Goal: Leave review/rating: Leave review/rating

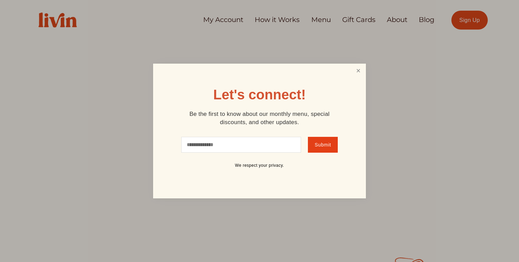
click at [360, 72] on link "Close" at bounding box center [358, 71] width 13 height 13
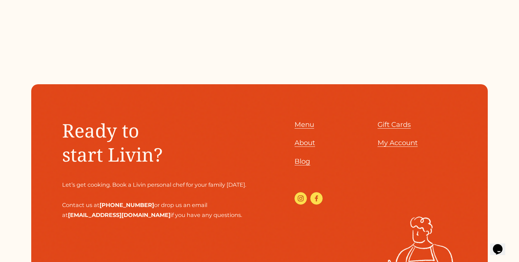
scroll to position [3021, 0]
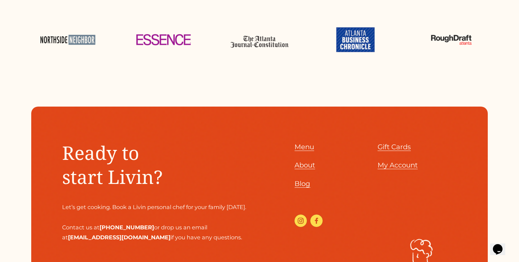
click at [396, 166] on span "My Account" at bounding box center [398, 165] width 40 height 8
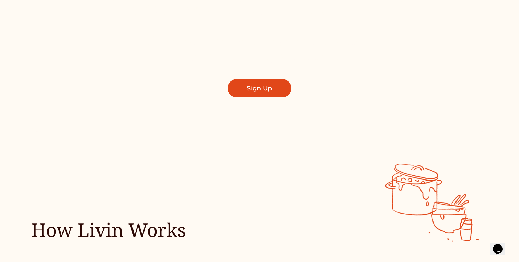
scroll to position [0, 0]
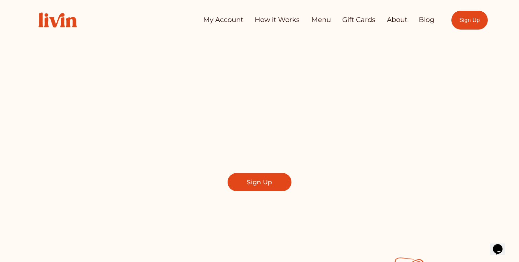
click at [216, 12] on div "My Account How it Works Menu Gift Cards About Blog" at bounding box center [233, 20] width 404 height 30
click at [212, 18] on link "My Account" at bounding box center [223, 20] width 40 height 14
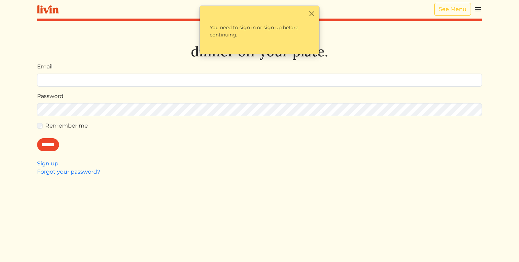
type input "**********"
click at [505, 22] on html "**********" at bounding box center [259, 131] width 519 height 262
click at [314, 13] on button "Close" at bounding box center [311, 13] width 7 height 7
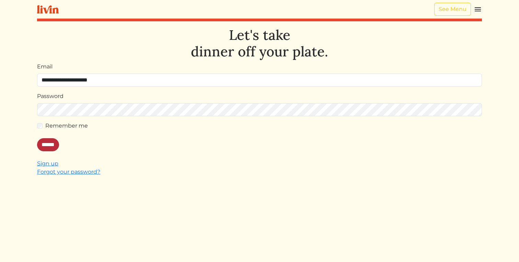
click at [55, 140] on input "******" at bounding box center [48, 144] width 22 height 13
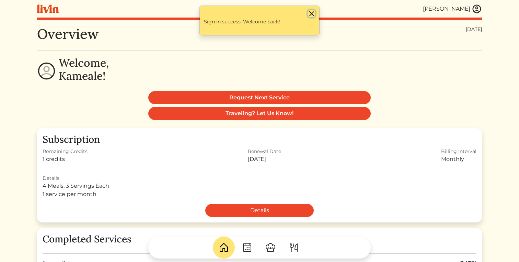
click at [312, 14] on button "Close" at bounding box center [311, 13] width 7 height 7
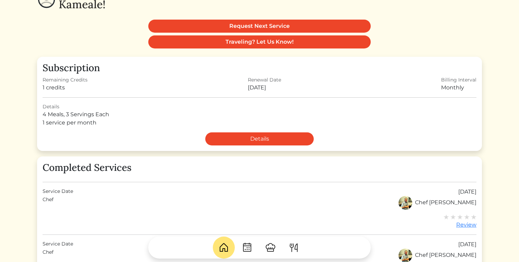
scroll to position [72, 0]
click at [268, 245] on img at bounding box center [270, 247] width 11 height 11
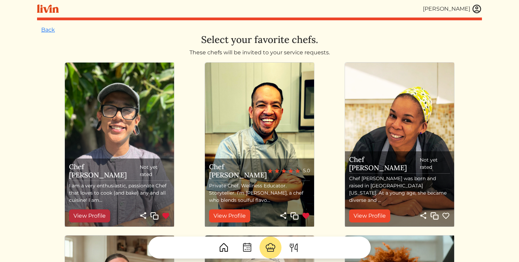
click at [101, 212] on link "View Profile" at bounding box center [89, 215] width 41 height 13
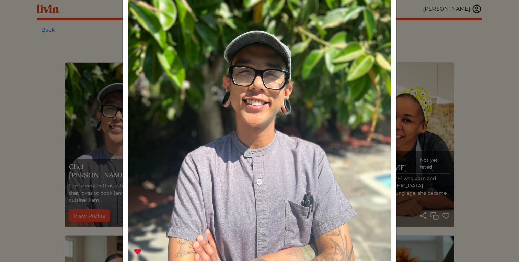
scroll to position [45, 0]
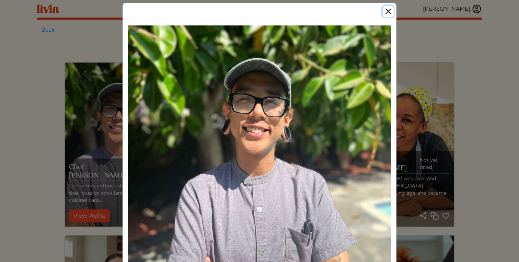
click at [387, 7] on button "Close" at bounding box center [388, 11] width 11 height 11
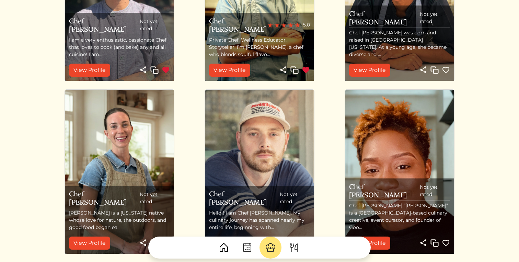
scroll to position [149, 0]
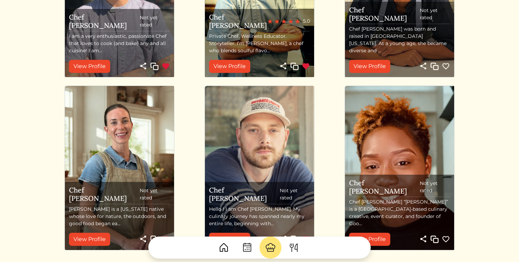
click at [102, 237] on div at bounding box center [259, 244] width 445 height 27
click at [95, 239] on div at bounding box center [259, 244] width 445 height 27
click at [82, 239] on div at bounding box center [259, 244] width 445 height 27
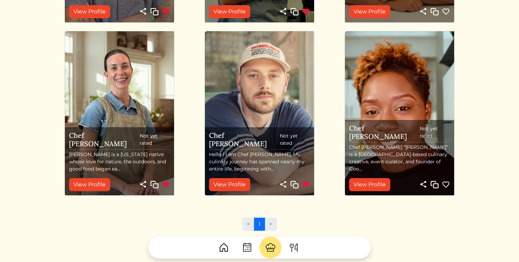
scroll to position [220, 0]
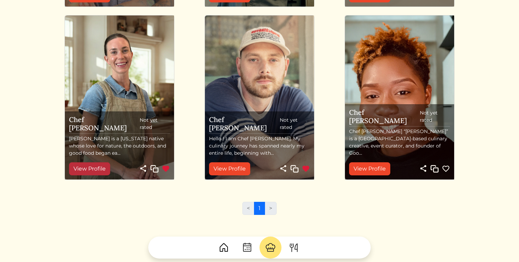
click at [91, 172] on link "View Profile" at bounding box center [89, 168] width 41 height 13
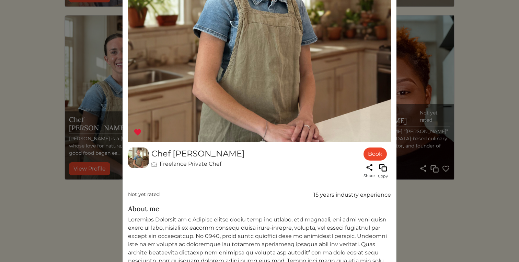
scroll to position [0, 0]
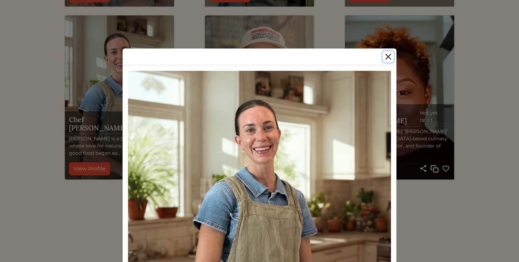
click at [389, 58] on button "Close" at bounding box center [388, 56] width 11 height 11
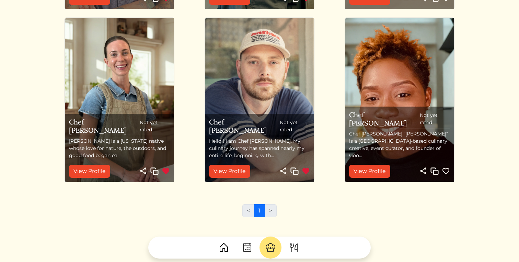
scroll to position [220, 0]
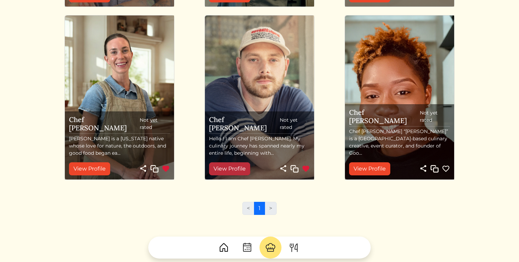
click at [236, 169] on link "View Profile" at bounding box center [229, 168] width 41 height 13
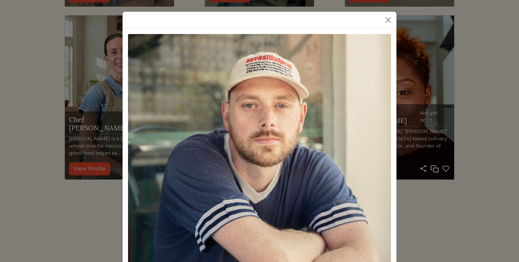
scroll to position [0, 0]
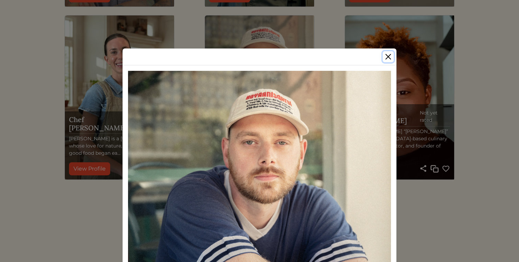
click at [389, 55] on button "Close" at bounding box center [388, 56] width 11 height 11
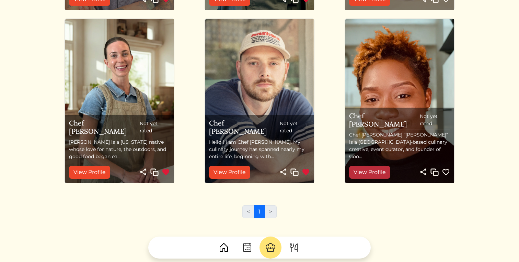
scroll to position [220, 0]
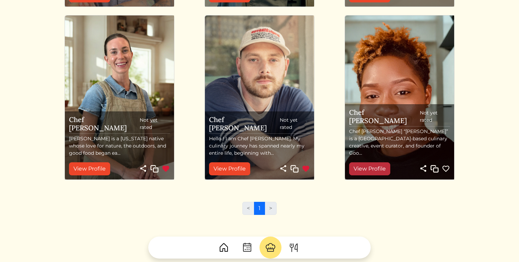
click at [383, 166] on link "View Profile" at bounding box center [369, 168] width 41 height 13
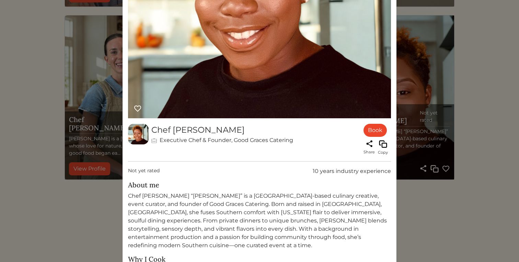
scroll to position [0, 0]
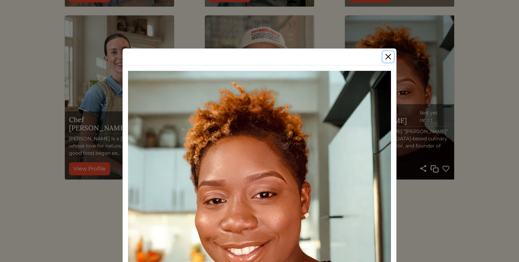
click at [389, 53] on button "Close" at bounding box center [388, 56] width 11 height 11
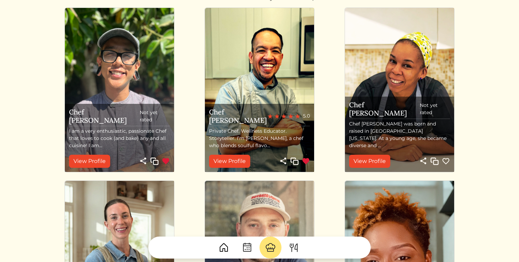
scroll to position [54, 0]
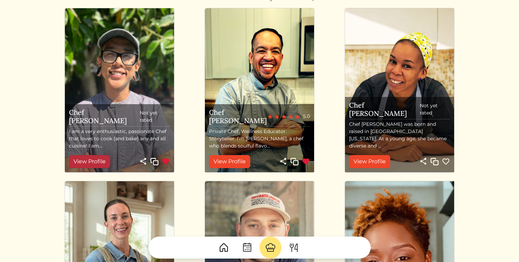
click at [100, 159] on link "View Profile" at bounding box center [89, 161] width 41 height 13
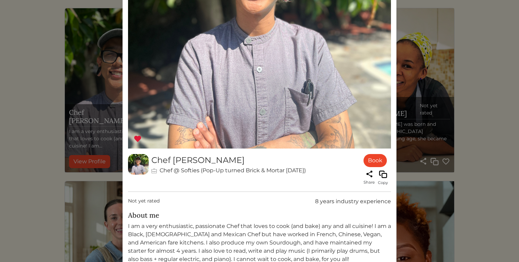
scroll to position [291, 0]
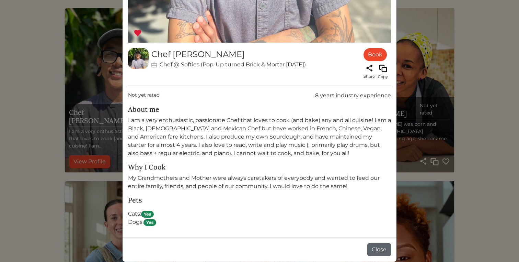
click at [381, 246] on button "Close" at bounding box center [380, 249] width 24 height 13
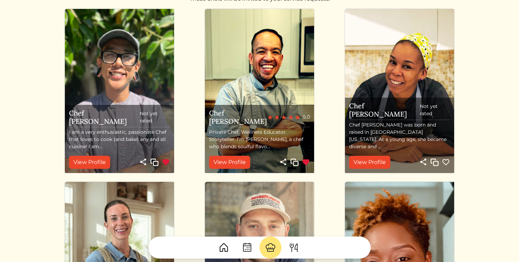
scroll to position [54, 0]
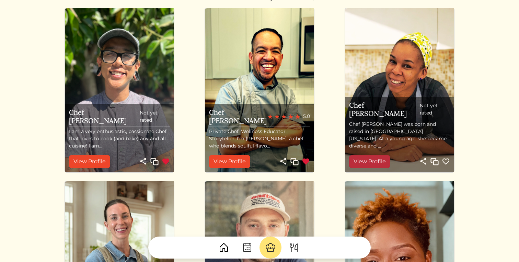
click at [370, 157] on link "View Profile" at bounding box center [369, 161] width 41 height 13
click at [477, 208] on div "Chef Nick Not yet rated I am a very enthusiastic, passionate Chef that loves to…" at bounding box center [260, 178] width 440 height 346
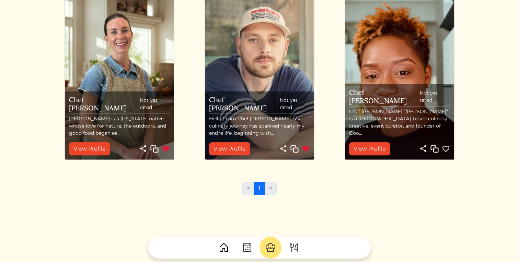
scroll to position [240, 0]
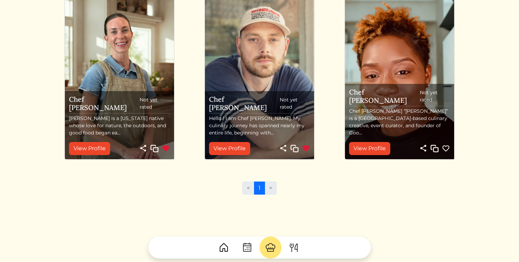
click at [304, 149] on img at bounding box center [306, 148] width 8 height 8
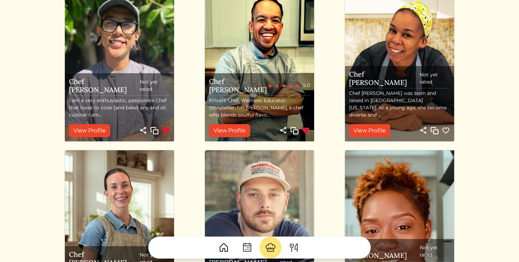
scroll to position [0, 0]
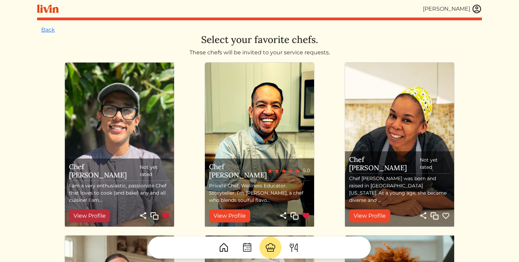
click at [84, 219] on link "View Profile" at bounding box center [89, 215] width 41 height 13
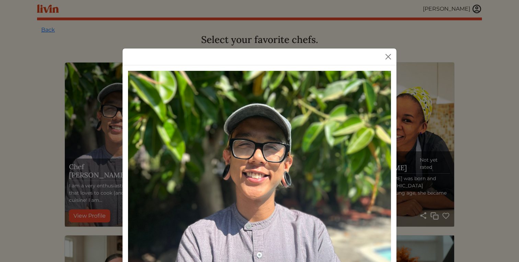
scroll to position [291, 0]
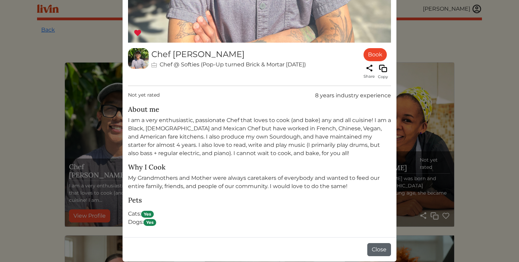
click at [380, 250] on button "Close" at bounding box center [380, 249] width 24 height 13
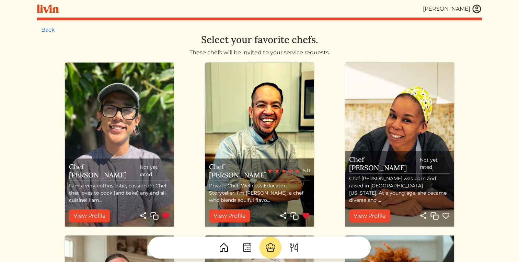
click at [222, 251] on img at bounding box center [224, 247] width 11 height 11
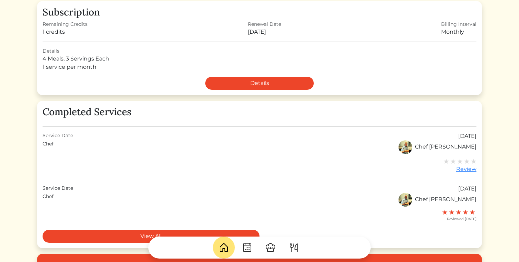
scroll to position [127, 0]
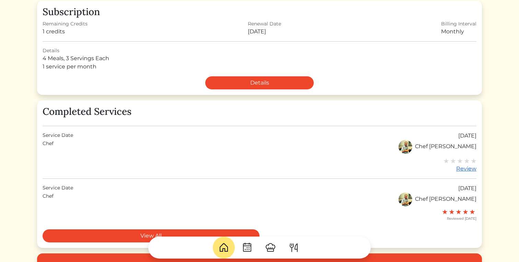
click at [474, 161] on img at bounding box center [473, 160] width 5 height 5
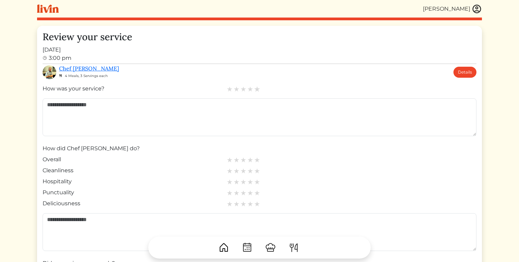
click at [258, 89] on img at bounding box center [257, 89] width 6 height 6
click at [257, 158] on img at bounding box center [257, 160] width 6 height 6
click at [257, 171] on img at bounding box center [257, 171] width 6 height 6
click at [257, 183] on img at bounding box center [257, 182] width 6 height 6
click at [257, 193] on img at bounding box center [257, 193] width 6 height 6
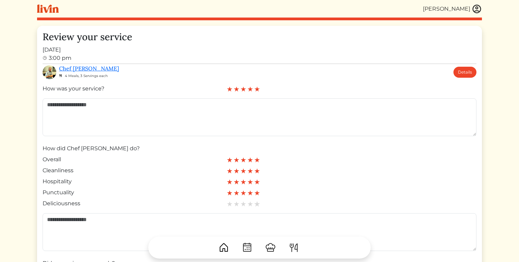
click at [257, 205] on img at bounding box center [257, 204] width 6 height 6
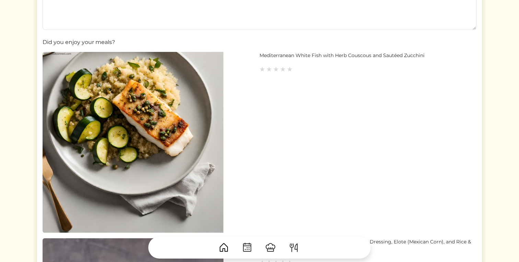
scroll to position [221, 0]
click at [291, 71] on img at bounding box center [290, 69] width 6 height 6
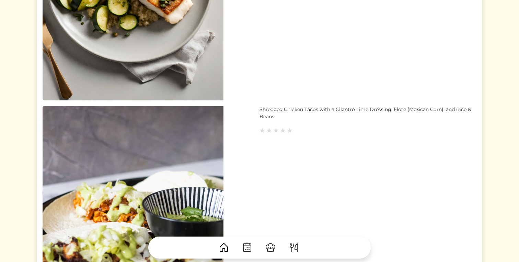
scroll to position [354, 0]
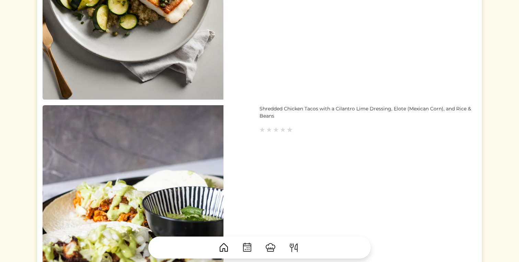
click at [289, 130] on img at bounding box center [290, 129] width 6 height 6
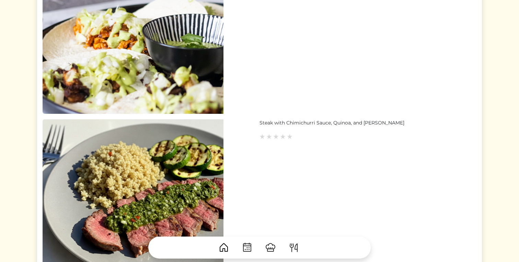
scroll to position [532, 0]
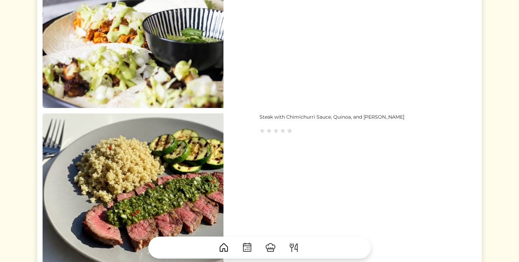
click at [290, 129] on img at bounding box center [290, 130] width 6 height 6
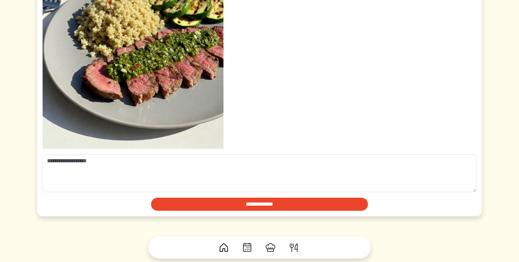
scroll to position [718, 0]
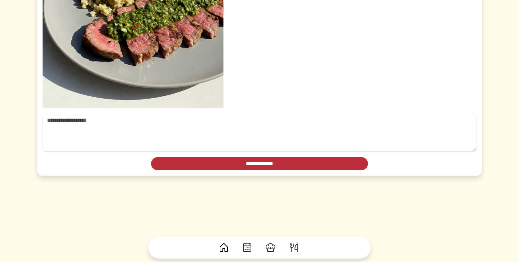
click at [277, 168] on input "**********" at bounding box center [259, 163] width 217 height 13
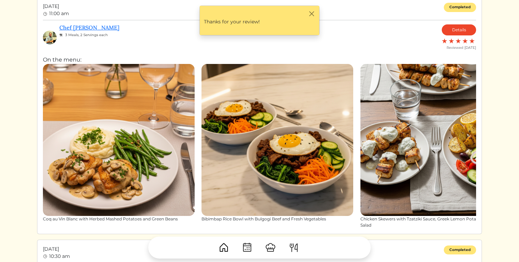
scroll to position [290, 0]
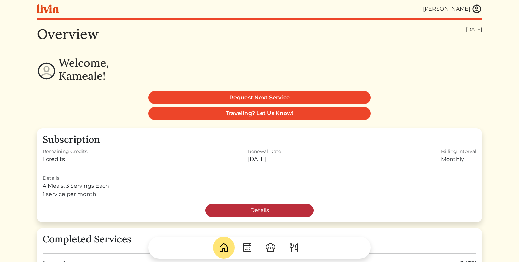
click at [237, 212] on link "Details" at bounding box center [259, 210] width 109 height 13
